Goal: Check status: Check status

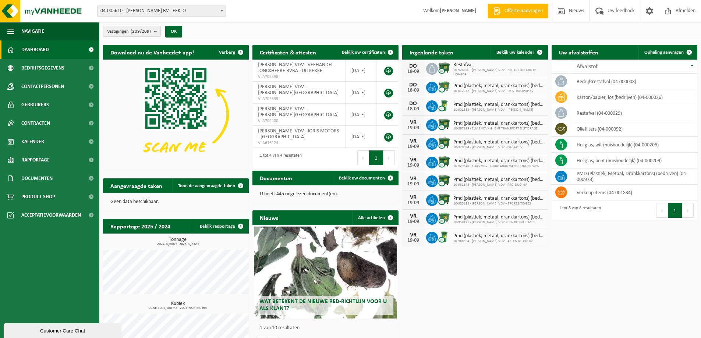
click at [211, 9] on span "04-005610 - [PERSON_NAME] BV - EEKLO" at bounding box center [162, 11] width 128 height 10
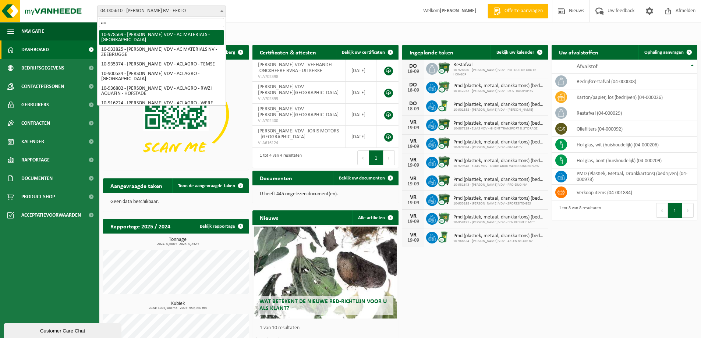
type input "ac"
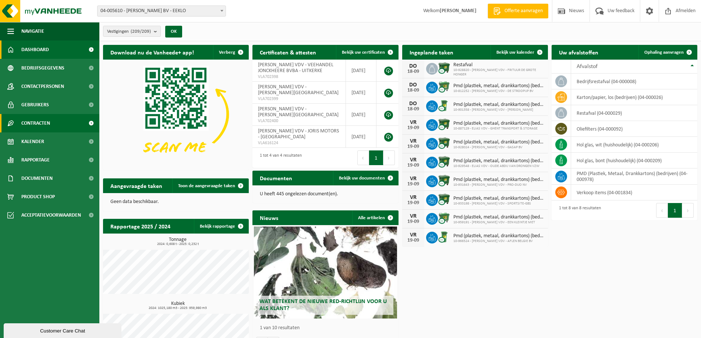
click at [41, 121] on span "Contracten" at bounding box center [35, 123] width 29 height 18
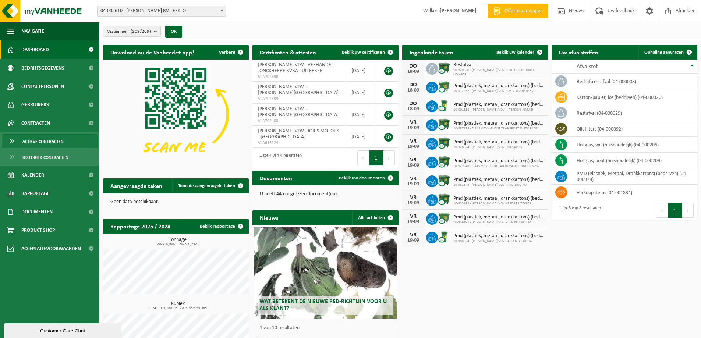
click at [56, 141] on span "Actieve contracten" at bounding box center [42, 142] width 41 height 14
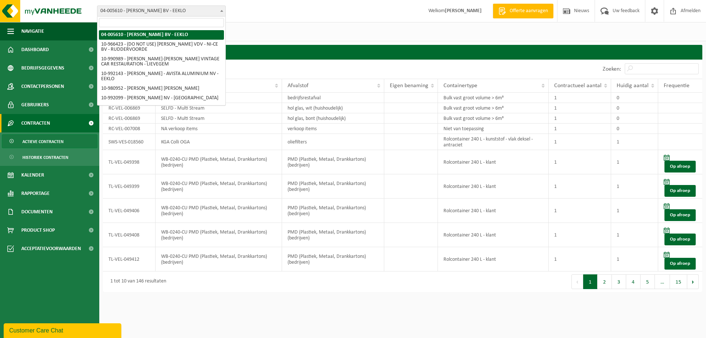
click at [220, 10] on span at bounding box center [221, 11] width 7 height 10
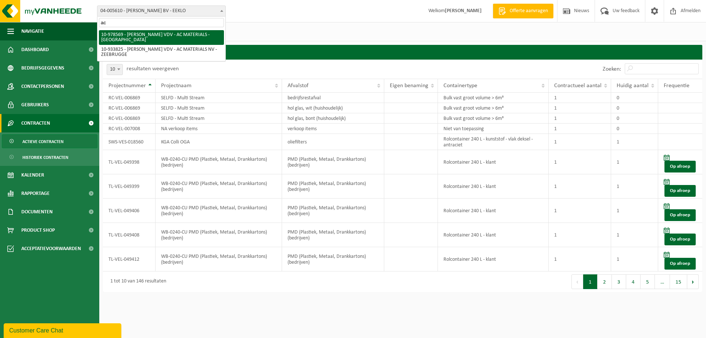
type input "ac"
select select "160170"
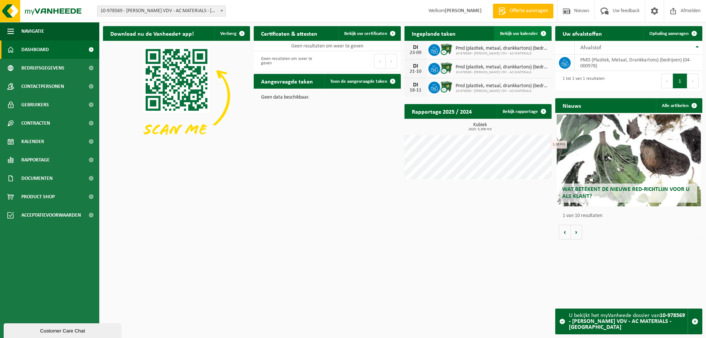
click at [542, 32] on span at bounding box center [543, 33] width 15 height 15
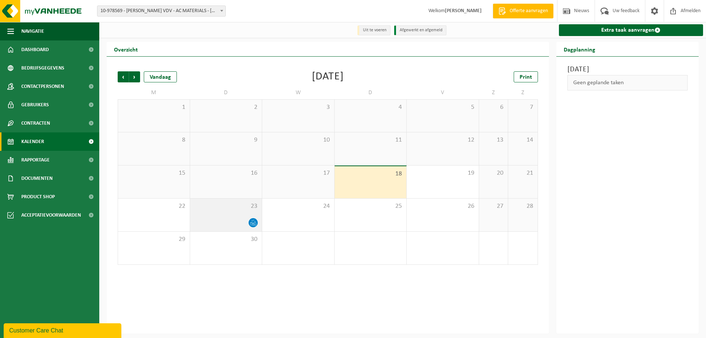
click at [243, 220] on div at bounding box center [226, 223] width 65 height 10
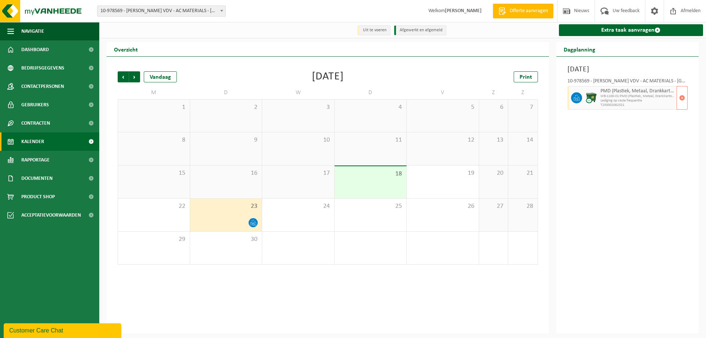
click at [630, 102] on span "Lediging op vaste frequentie" at bounding box center [638, 101] width 75 height 4
click at [43, 142] on span "Kalender" at bounding box center [32, 141] width 23 height 18
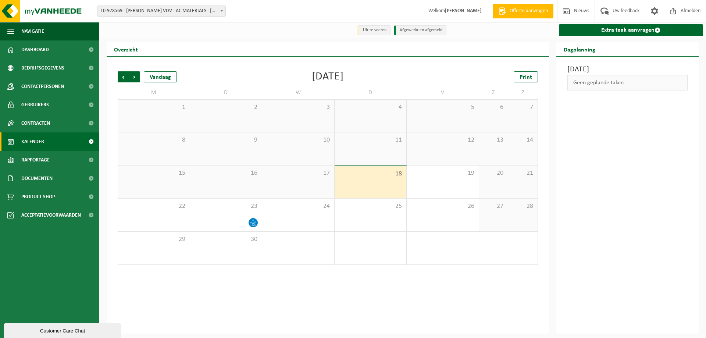
click at [90, 136] on span at bounding box center [91, 141] width 17 height 18
click at [88, 125] on span at bounding box center [91, 123] width 17 height 18
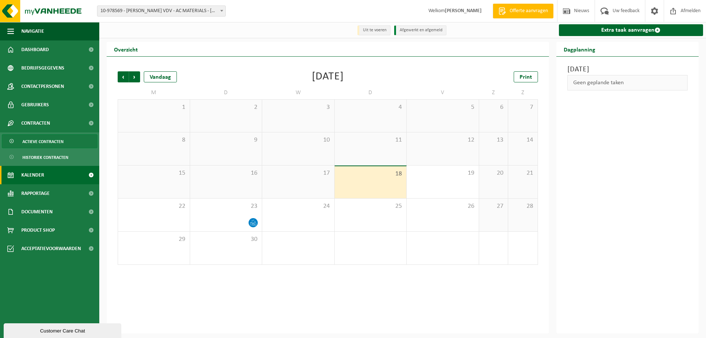
click at [43, 138] on span "Actieve contracten" at bounding box center [42, 142] width 41 height 14
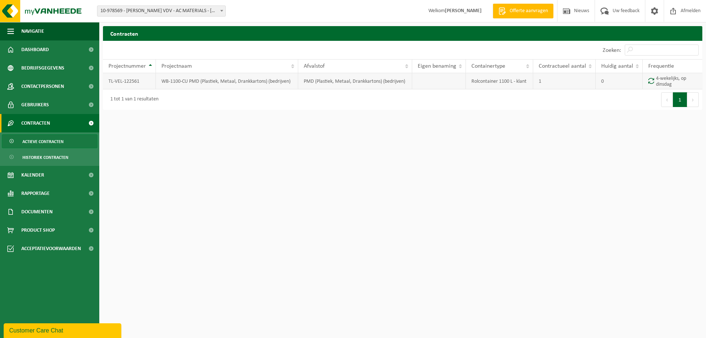
click at [654, 79] on span at bounding box center [652, 81] width 6 height 6
drag, startPoint x: 32, startPoint y: 174, endPoint x: 57, endPoint y: 174, distance: 25.0
click at [32, 174] on span "Kalender" at bounding box center [32, 175] width 23 height 18
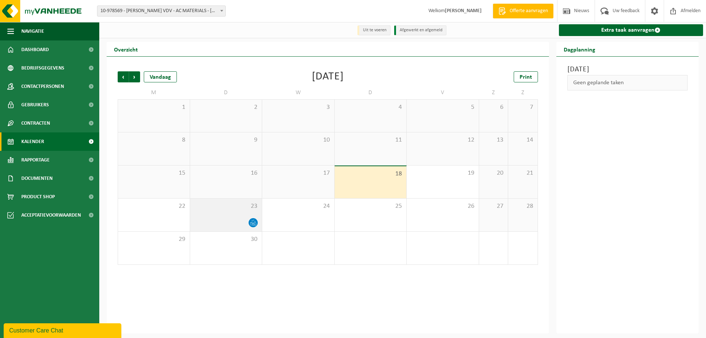
click at [238, 215] on div "23" at bounding box center [226, 215] width 72 height 33
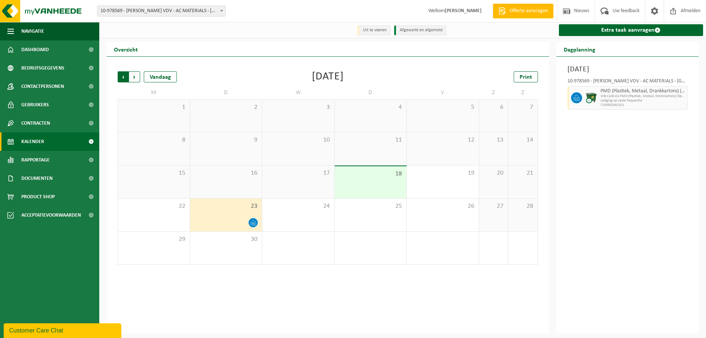
click at [135, 76] on span "Volgende" at bounding box center [134, 76] width 11 height 11
